Goal: Find specific page/section: Find specific page/section

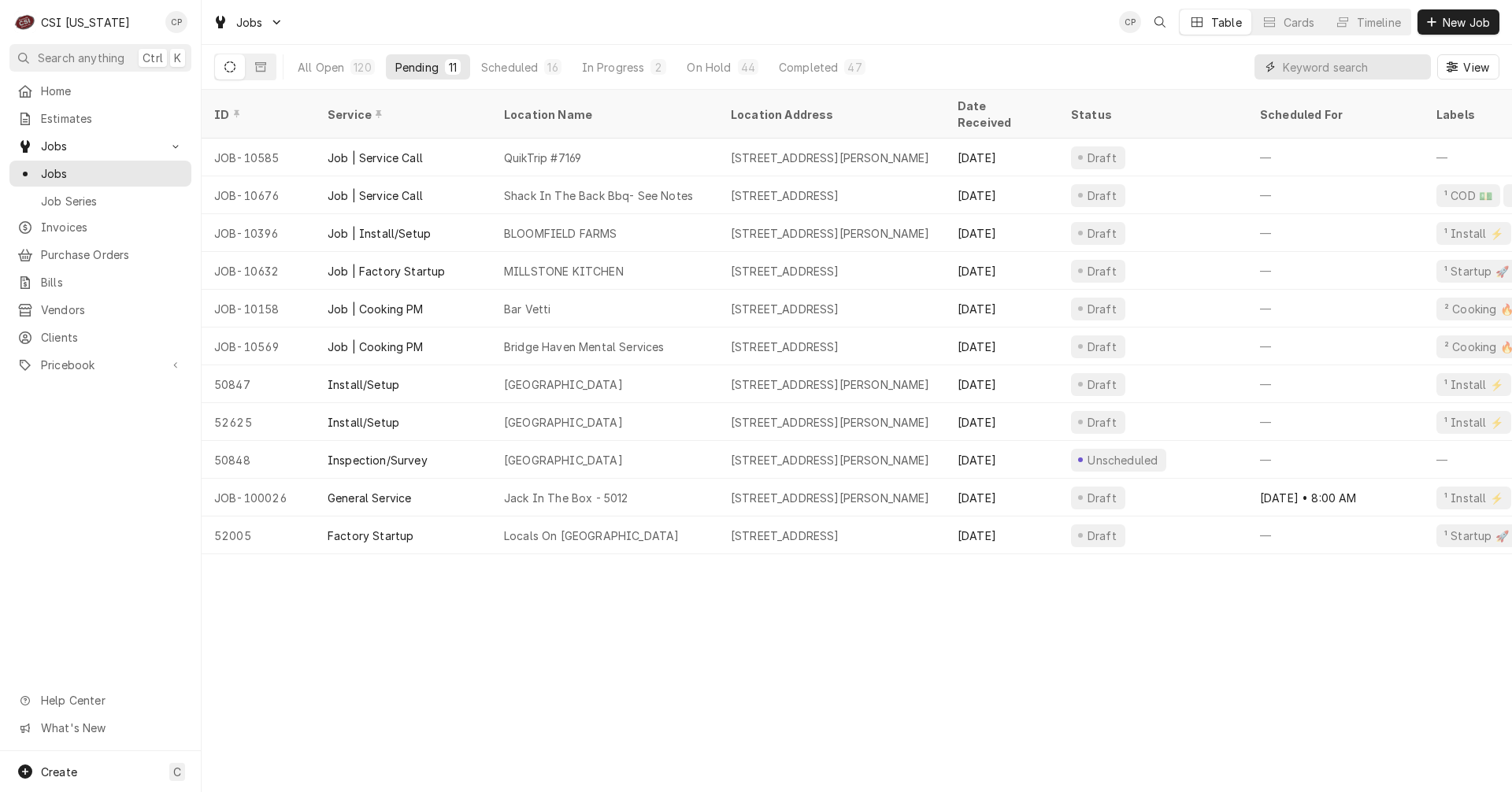
click at [1308, 67] on input "Dynamic Content Wrapper" at bounding box center [1353, 67] width 141 height 25
type input "[GEOGRAPHIC_DATA][US_STATE]"
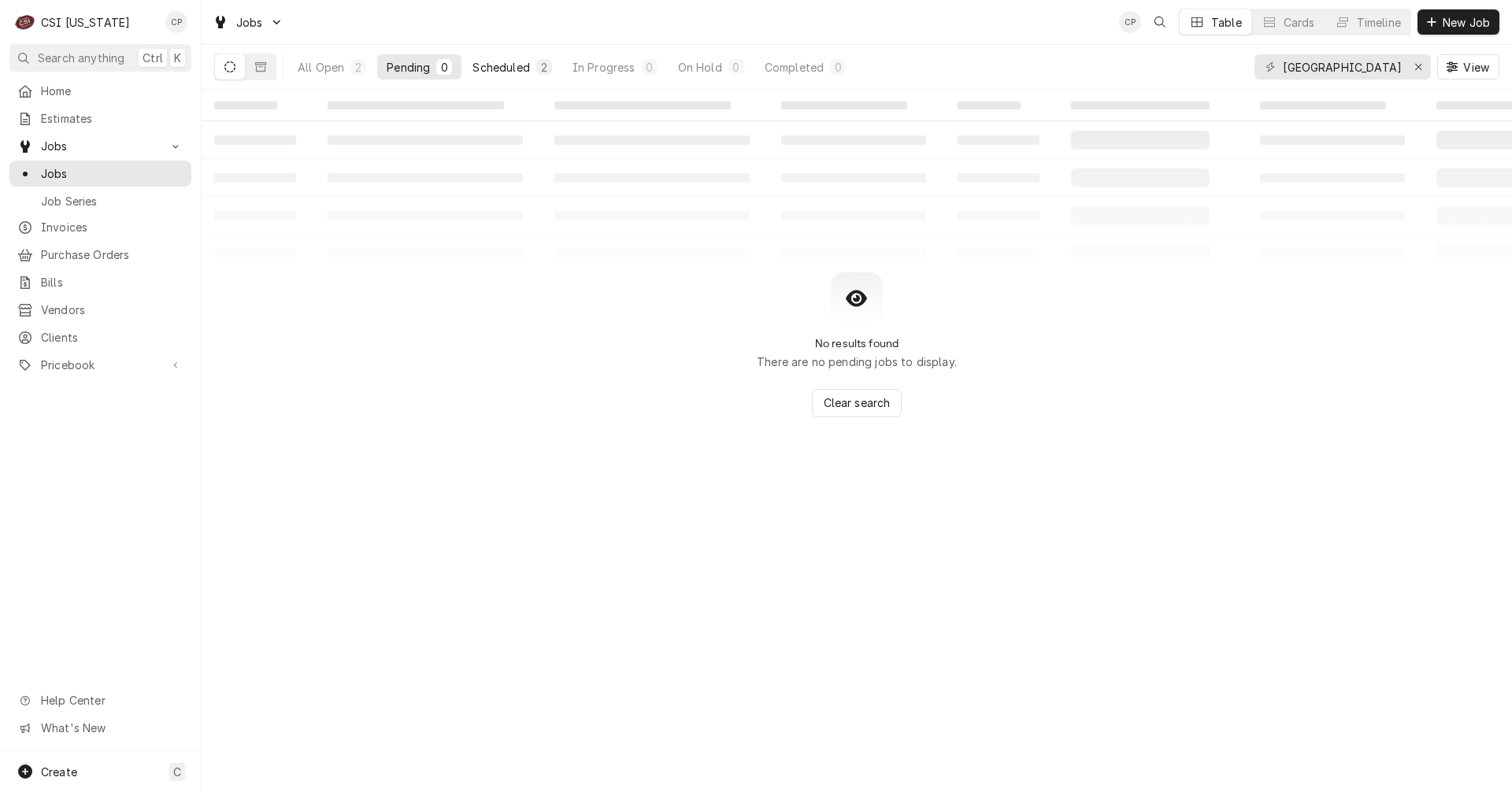
click at [518, 69] on div "Scheduled" at bounding box center [500, 67] width 57 height 16
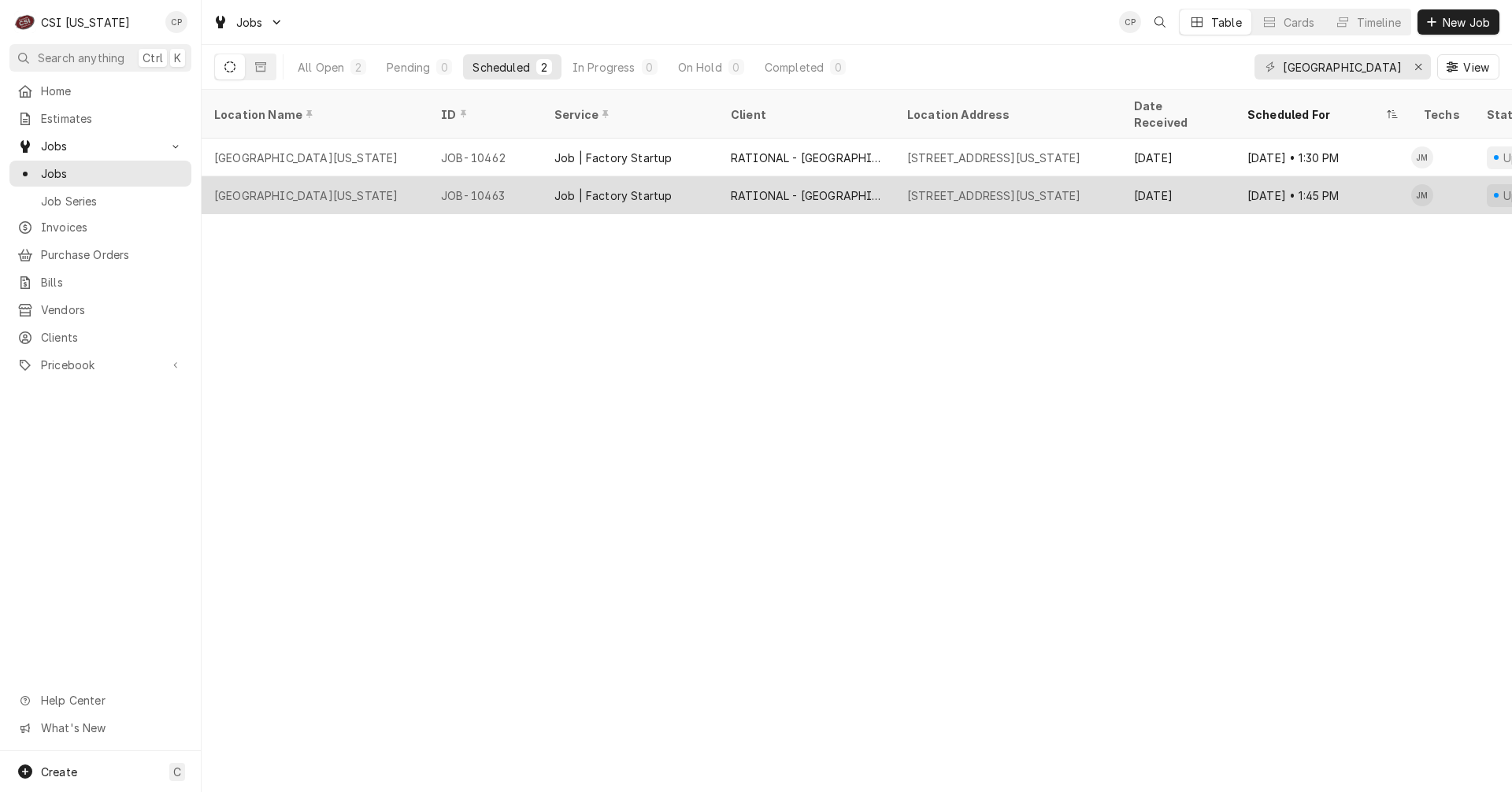
click at [360, 187] on div "[GEOGRAPHIC_DATA][US_STATE]" at bounding box center [306, 196] width 183 height 16
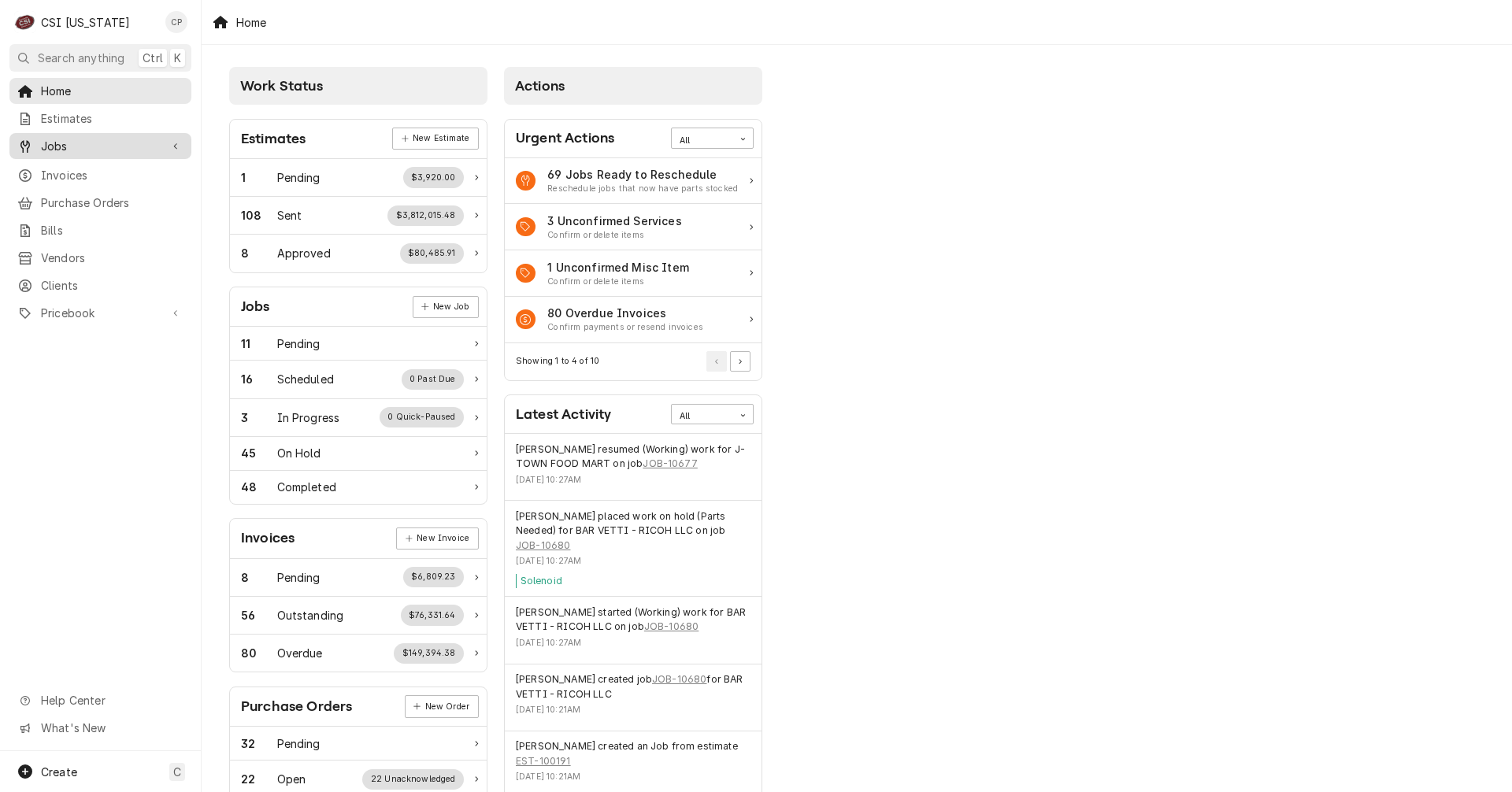
click at [81, 146] on span "Jobs" at bounding box center [100, 146] width 119 height 16
click at [94, 171] on span "Jobs" at bounding box center [112, 173] width 142 height 16
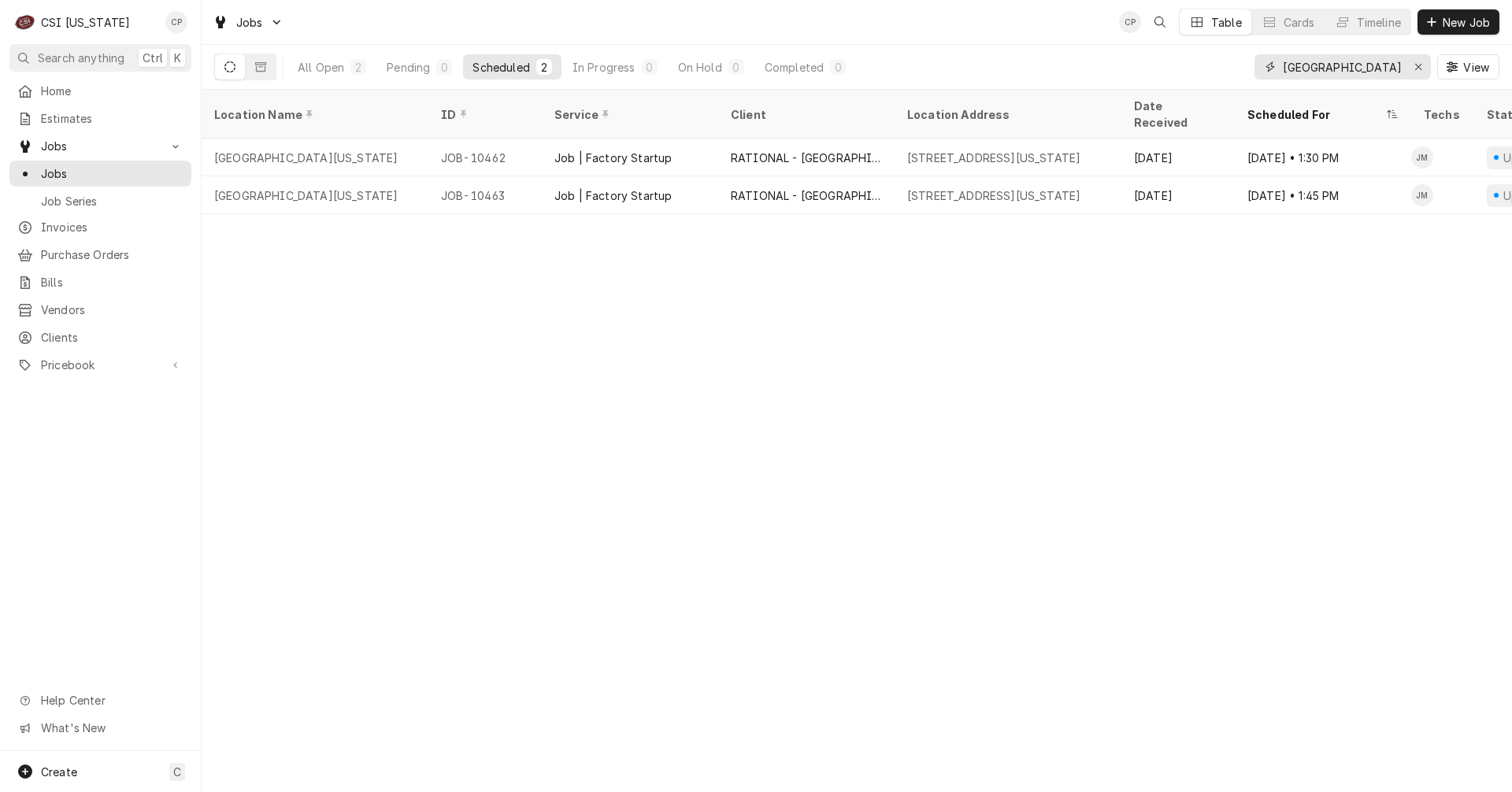
click at [1388, 73] on input "[GEOGRAPHIC_DATA][US_STATE]" at bounding box center [1342, 67] width 118 height 25
click at [1410, 68] on div "Erase input" at bounding box center [1418, 67] width 16 height 16
click at [1357, 70] on input "Dynamic Content Wrapper" at bounding box center [1357, 67] width 148 height 25
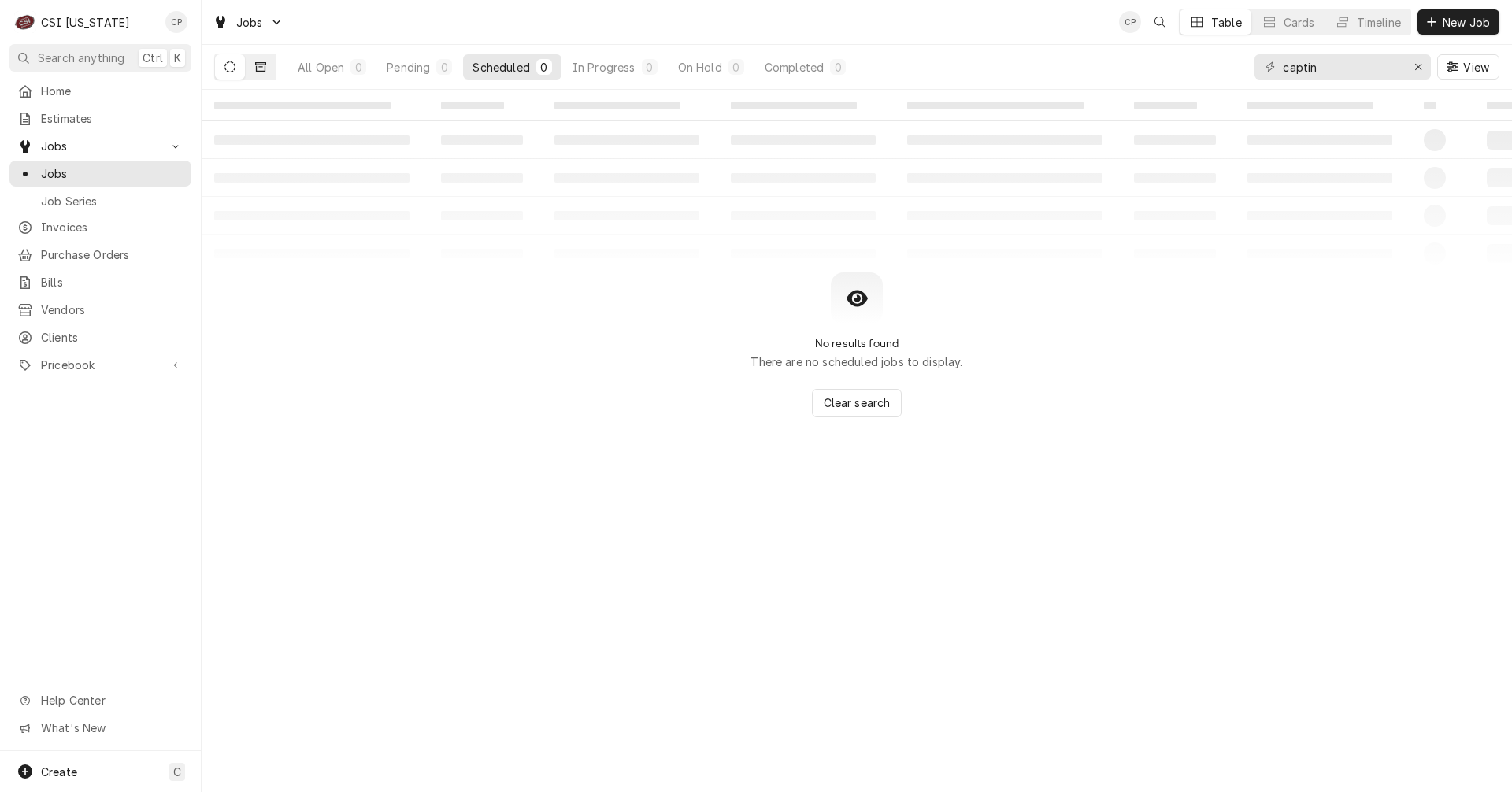
click at [264, 67] on icon "Dynamic Content Wrapper" at bounding box center [260, 67] width 11 height 11
click at [231, 66] on icon "Dynamic Content Wrapper" at bounding box center [229, 67] width 11 height 11
click at [1329, 67] on input "captin" at bounding box center [1342, 67] width 118 height 25
type input "capt"
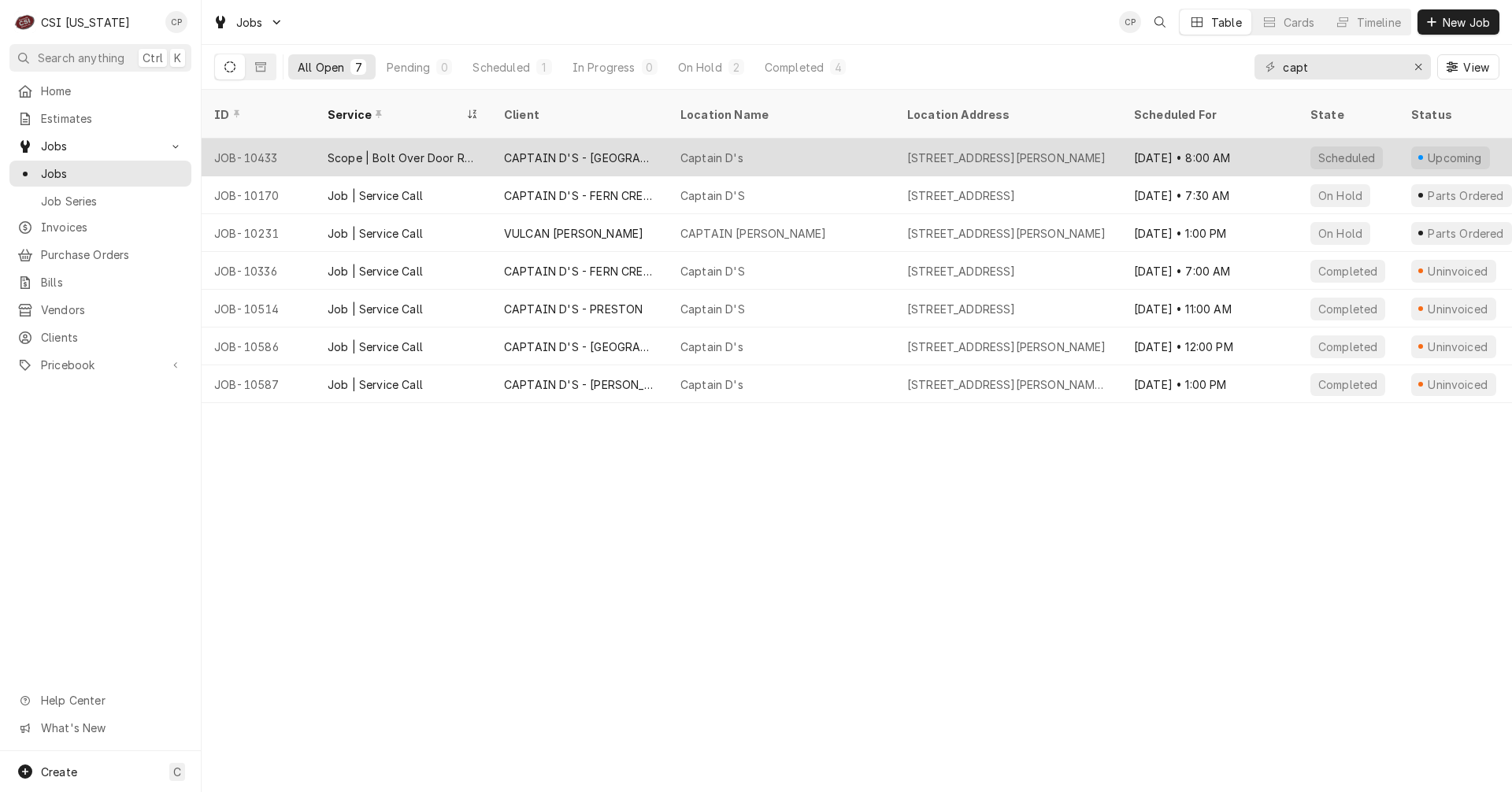
click at [413, 150] on div "Scope | Bolt Over Door Replacement" at bounding box center [403, 158] width 151 height 16
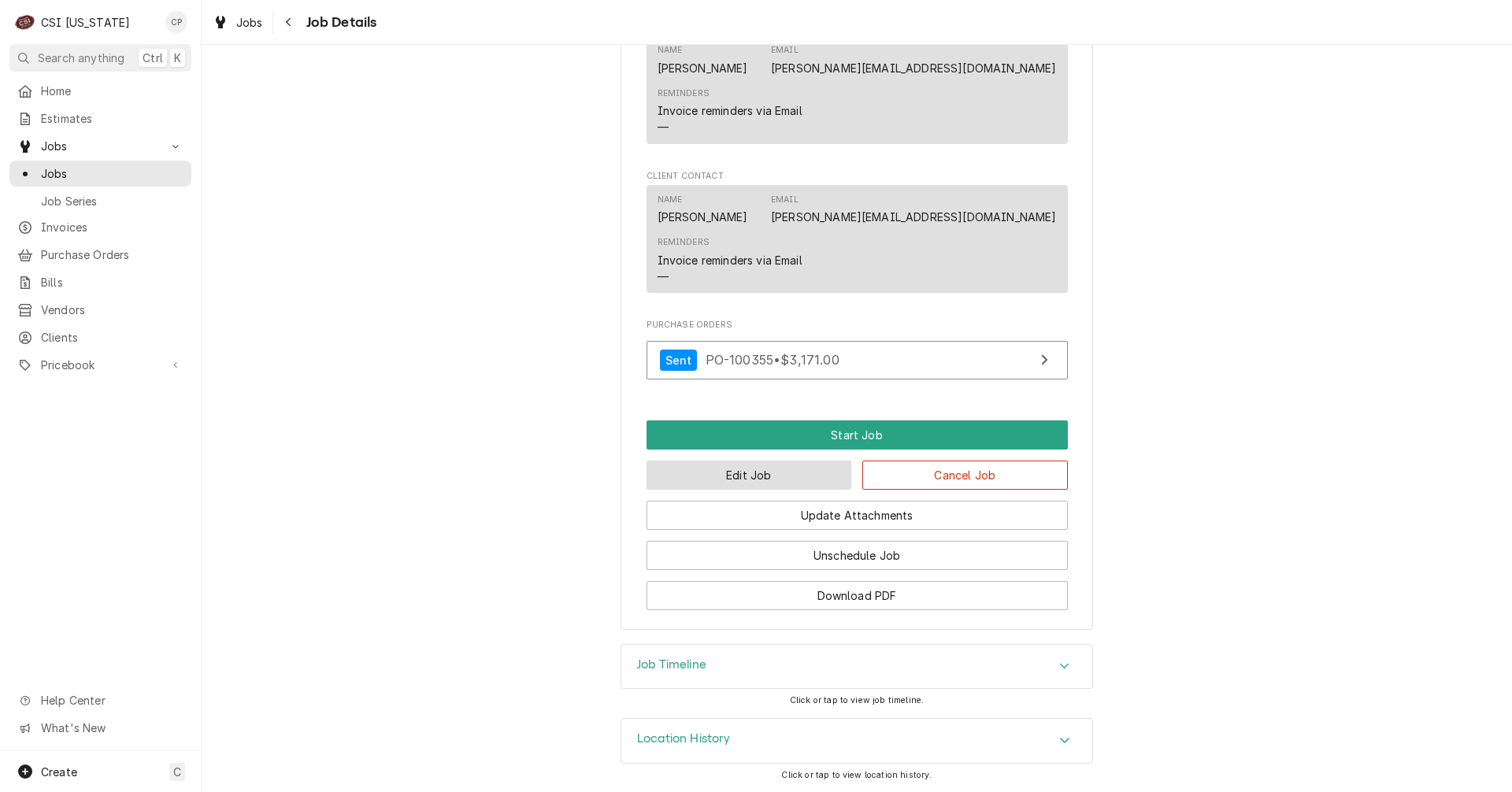
scroll to position [643, 0]
